Goal: Information Seeking & Learning: Learn about a topic

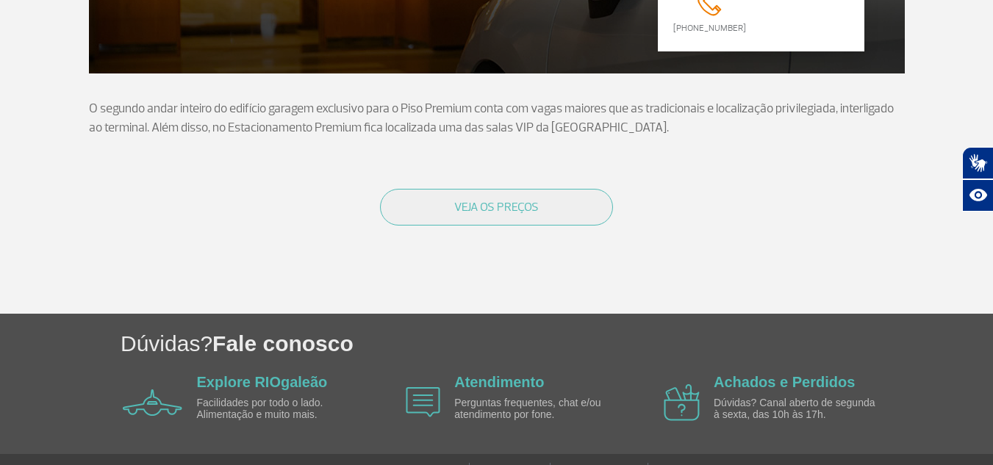
scroll to position [294, 0]
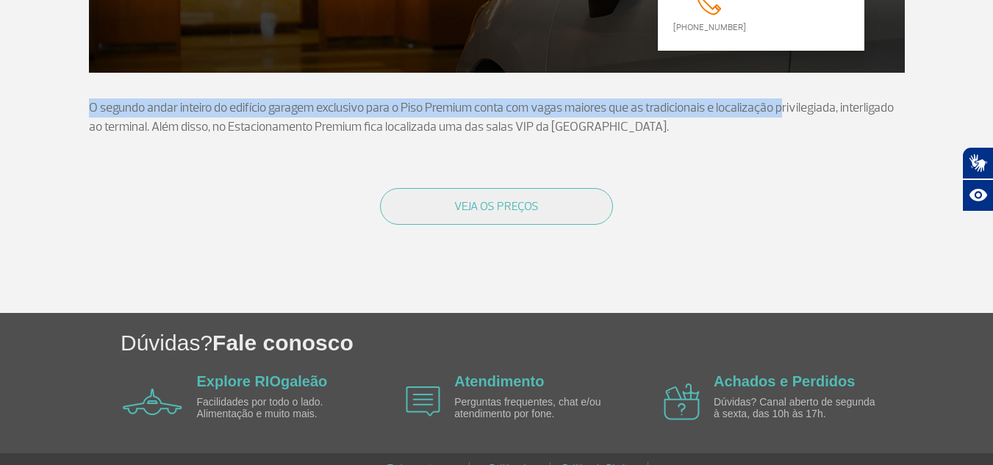
drag, startPoint x: 93, startPoint y: 107, endPoint x: 796, endPoint y: 124, distance: 703.1
click at [792, 113] on div "Página Inicial > Experiência VIP > Estacionamento Premium Estacionamento Premiu…" at bounding box center [497, 46] width 838 height 535
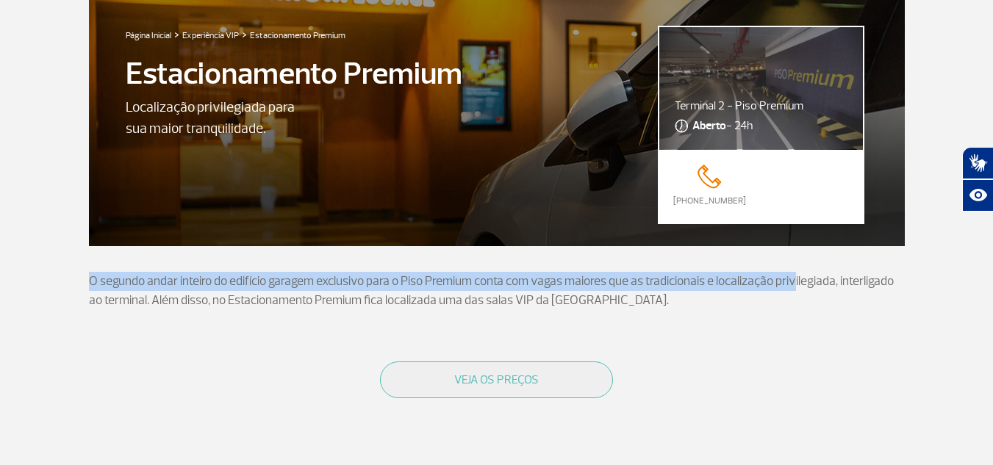
scroll to position [147, 0]
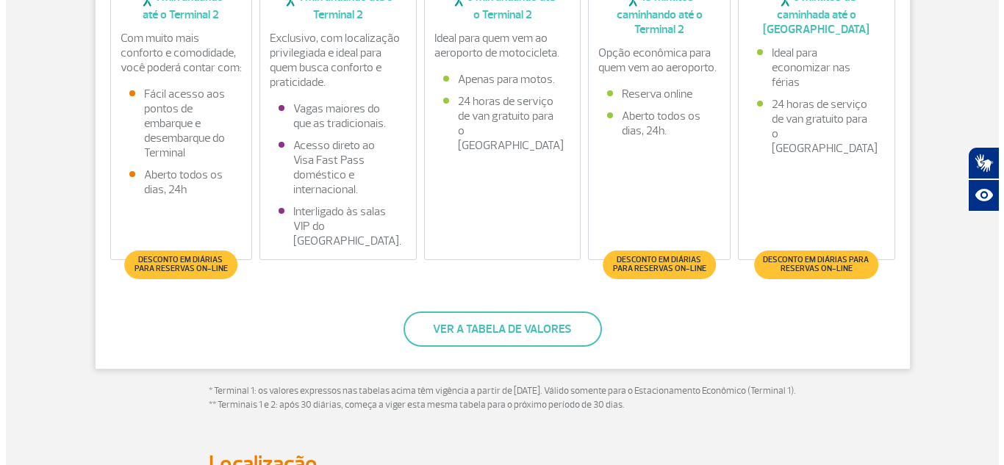
scroll to position [515, 0]
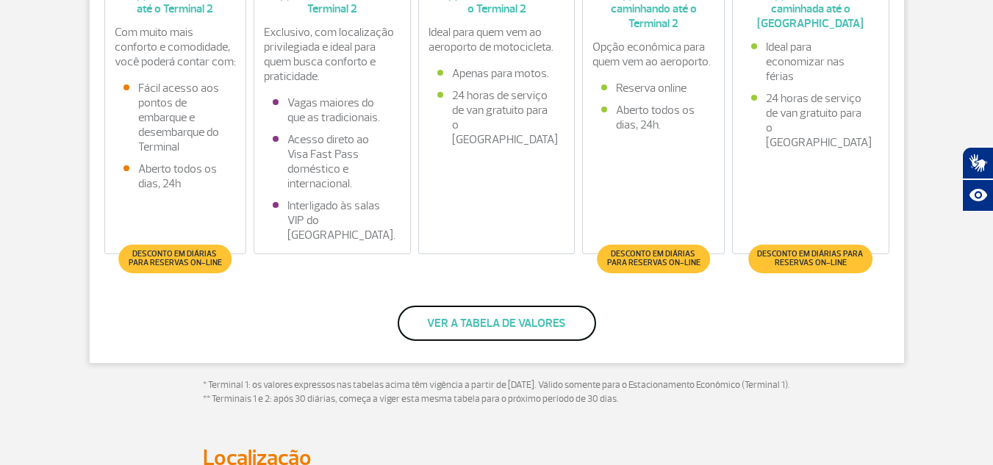
click at [476, 315] on button "Ver a tabela de valores" at bounding box center [497, 323] width 199 height 35
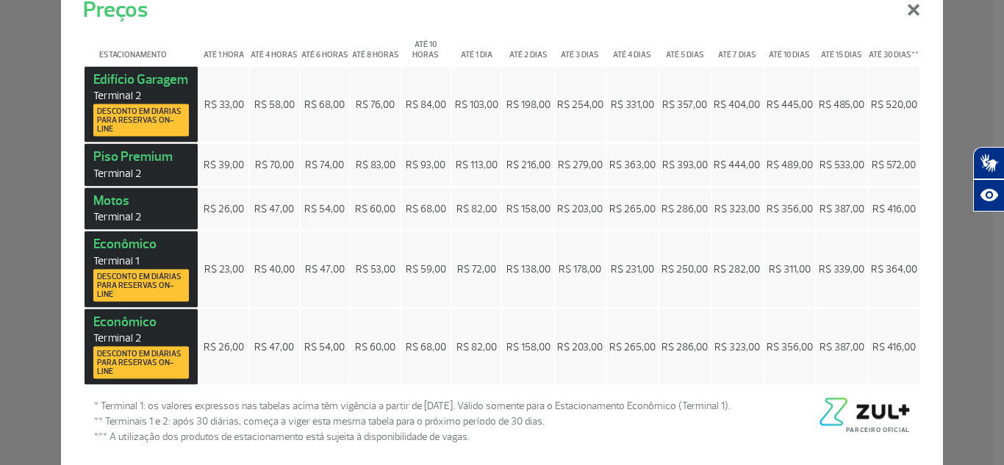
click at [629, 13] on div "Preços ×" at bounding box center [502, 0] width 882 height 49
drag, startPoint x: 721, startPoint y: 98, endPoint x: 751, endPoint y: 104, distance: 30.9
click at [751, 104] on span "R$ 404,00" at bounding box center [737, 104] width 46 height 12
drag, startPoint x: 708, startPoint y: 348, endPoint x: 756, endPoint y: 352, distance: 47.9
click at [756, 352] on td "R$ 323,00" at bounding box center [737, 347] width 51 height 76
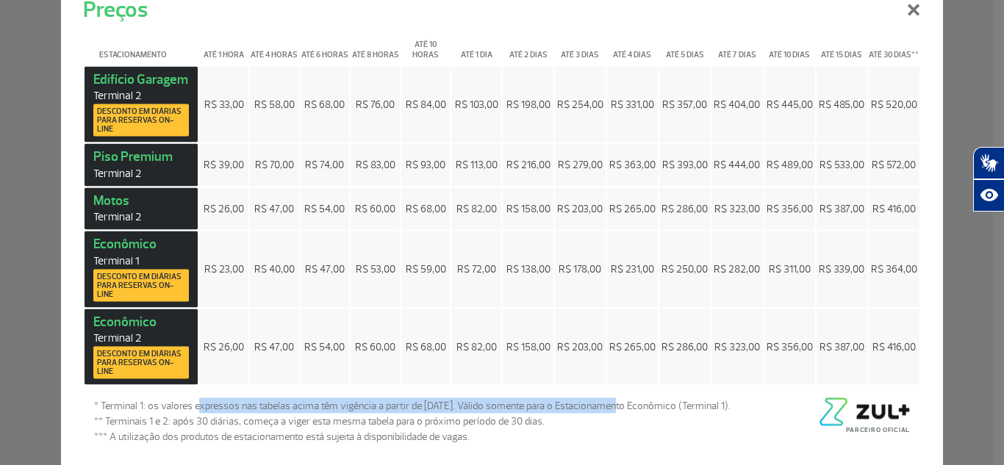
drag, startPoint x: 196, startPoint y: 409, endPoint x: 600, endPoint y: 402, distance: 403.7
click at [600, 402] on span "* Terminal 1: os valores expressos nas tabelas acima têm vigência a partir de 1…" at bounding box center [412, 405] width 637 height 15
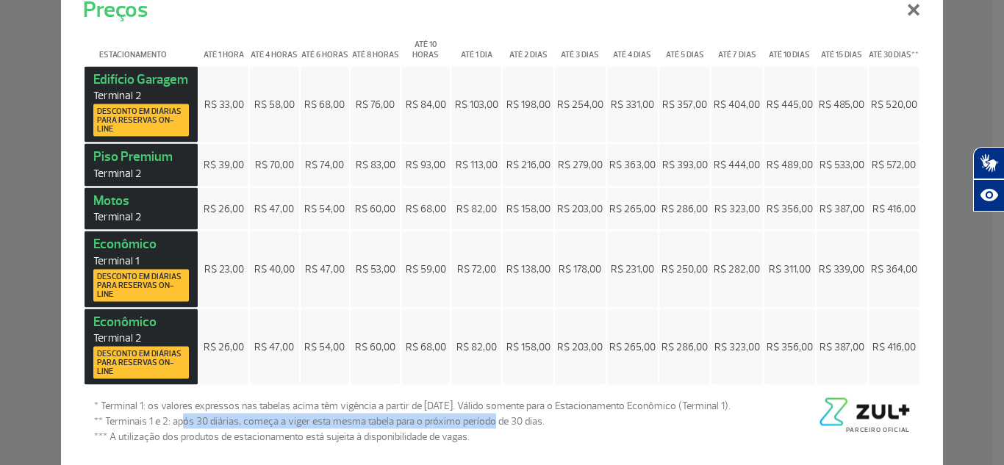
drag, startPoint x: 174, startPoint y: 423, endPoint x: 480, endPoint y: 423, distance: 306.6
click at [480, 423] on span "** Terminais 1 e 2: após 30 diárias, começa a viger esta mesma tabela para o pr…" at bounding box center [412, 421] width 637 height 15
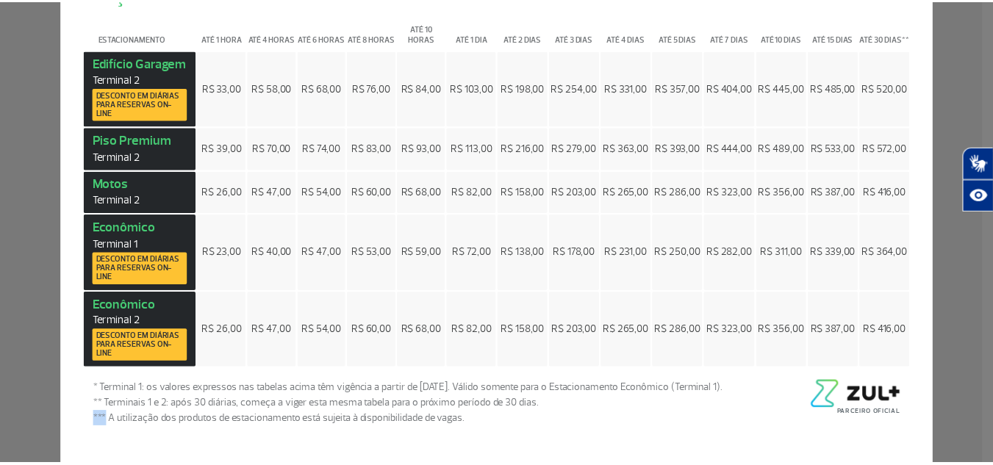
scroll to position [0, 0]
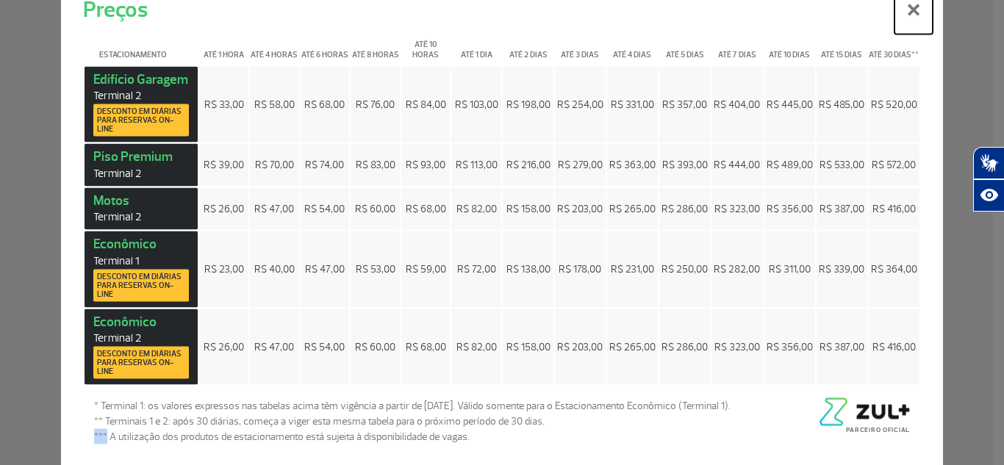
click at [918, 12] on button "×" at bounding box center [914, 7] width 38 height 53
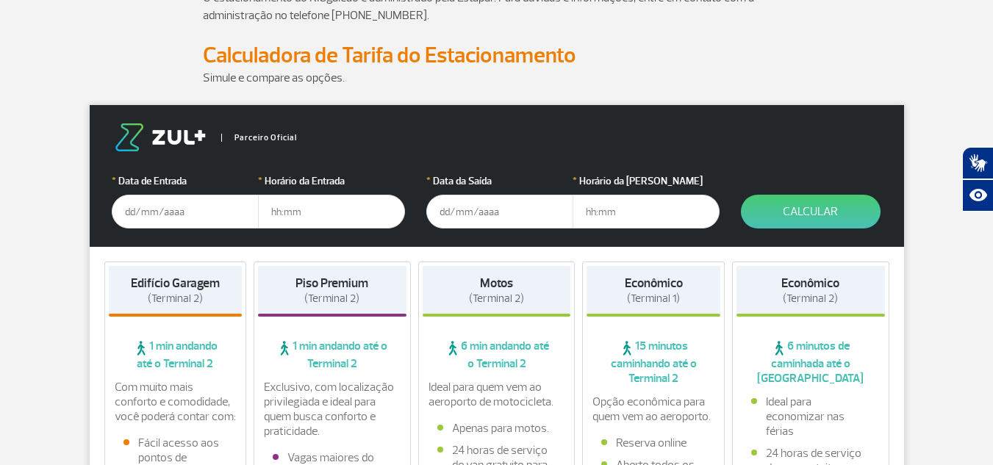
scroll to position [147, 0]
